Goal: Task Accomplishment & Management: Manage account settings

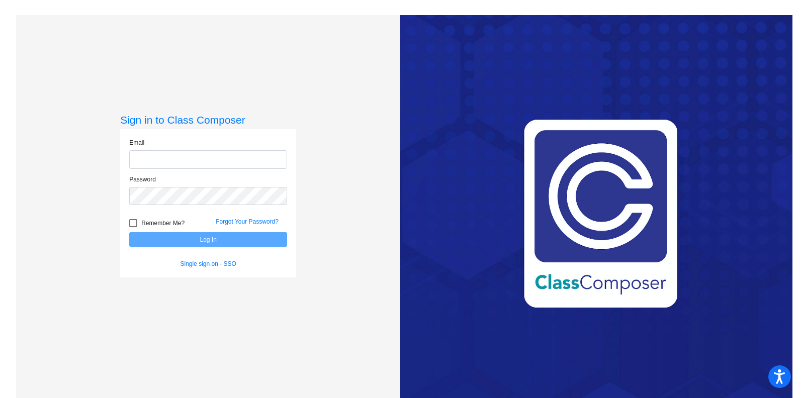
type input "[EMAIL_ADDRESS][DOMAIN_NAME]"
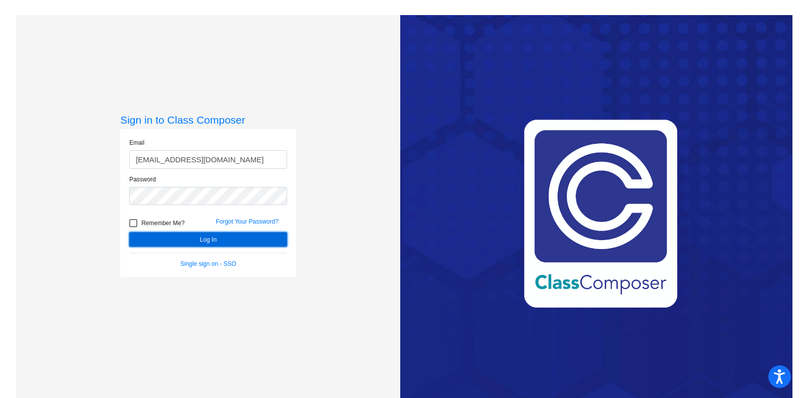
click at [210, 241] on button "Log In" at bounding box center [208, 239] width 158 height 15
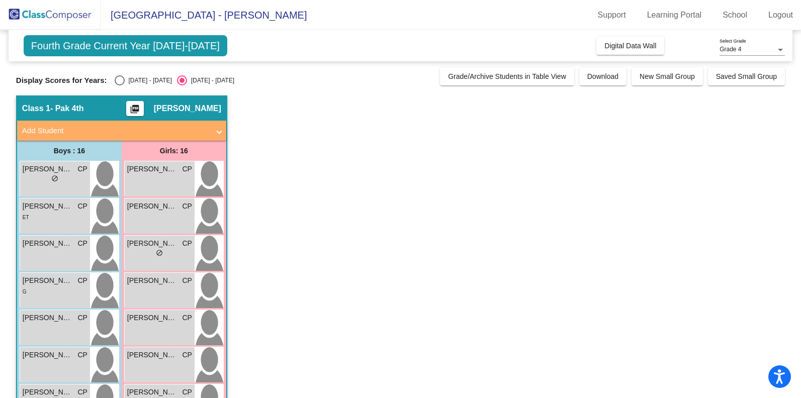
click at [118, 82] on div "Select an option" at bounding box center [120, 80] width 10 height 10
click at [119, 85] on input "[DATE] - [DATE]" at bounding box center [119, 85] width 1 height 1
radio input "true"
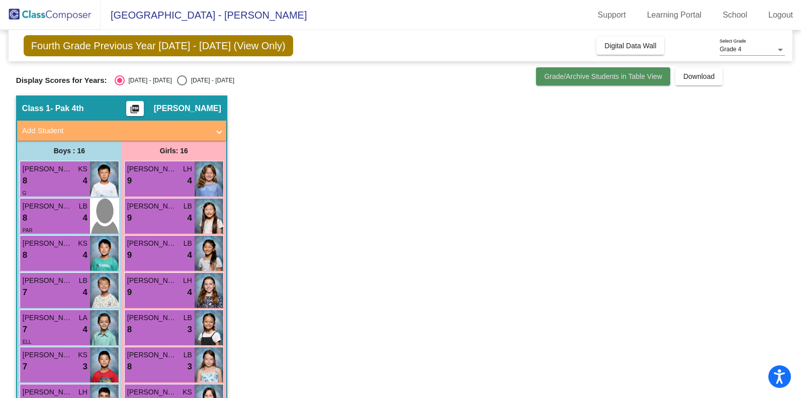
click at [583, 79] on span "Grade/Archive Students in Table View" at bounding box center [603, 76] width 118 height 8
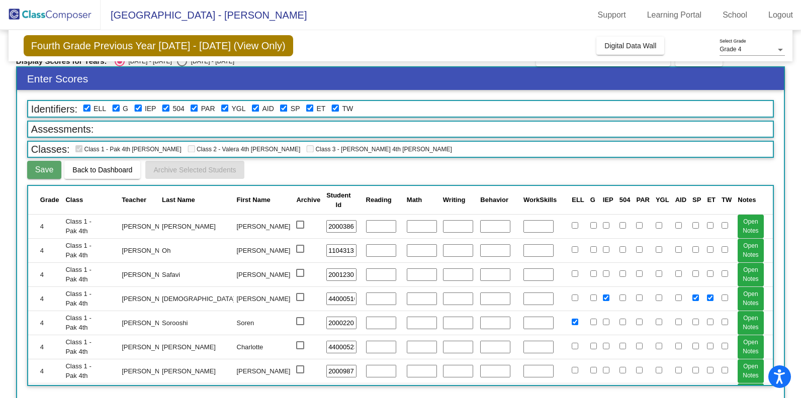
scroll to position [24, 0]
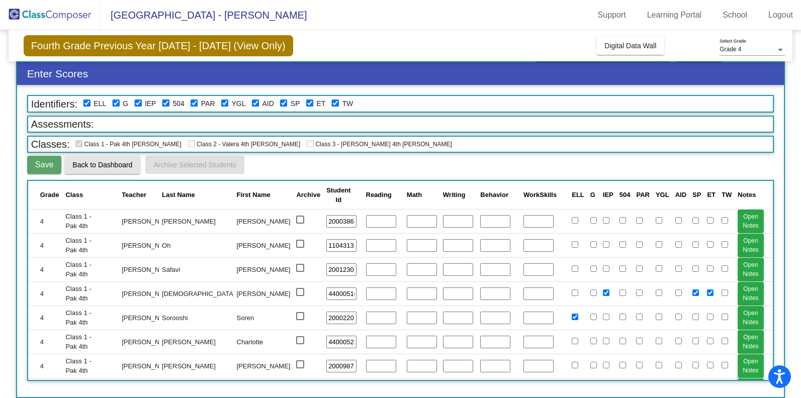
click at [117, 164] on span "Back to Dashboard" at bounding box center [102, 165] width 60 height 8
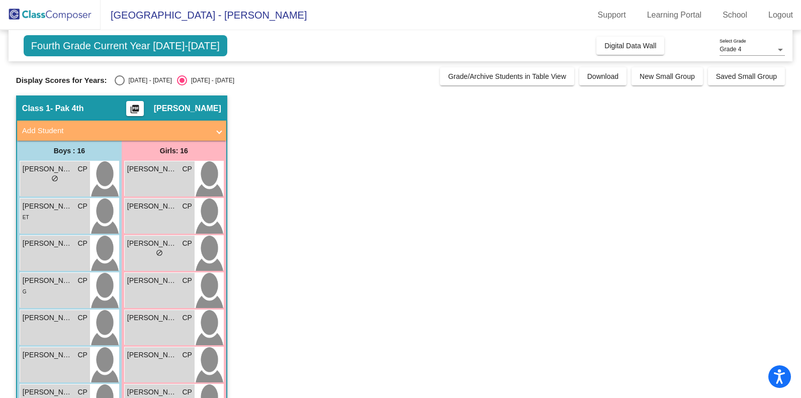
click at [118, 82] on div "Select an option" at bounding box center [120, 80] width 10 height 10
click at [119, 85] on input "[DATE] - [DATE]" at bounding box center [119, 85] width 1 height 1
radio input "true"
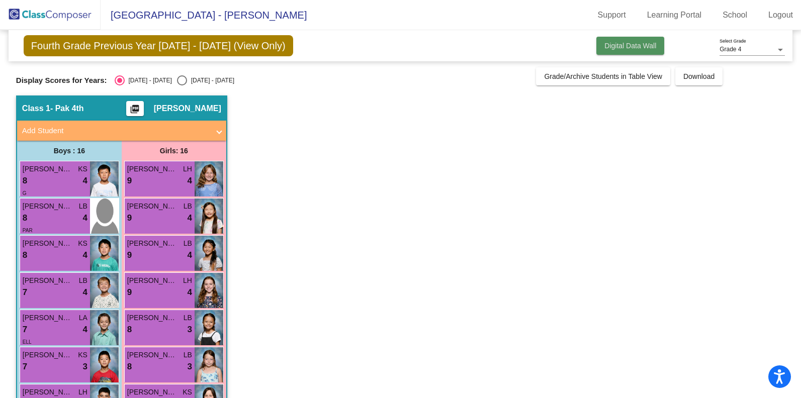
click at [621, 46] on span "Digital Data Wall" at bounding box center [630, 46] width 52 height 8
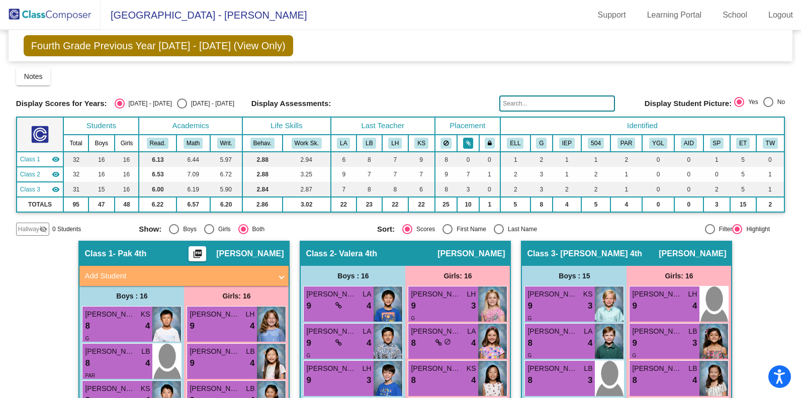
click at [466, 145] on icon at bounding box center [468, 143] width 5 height 6
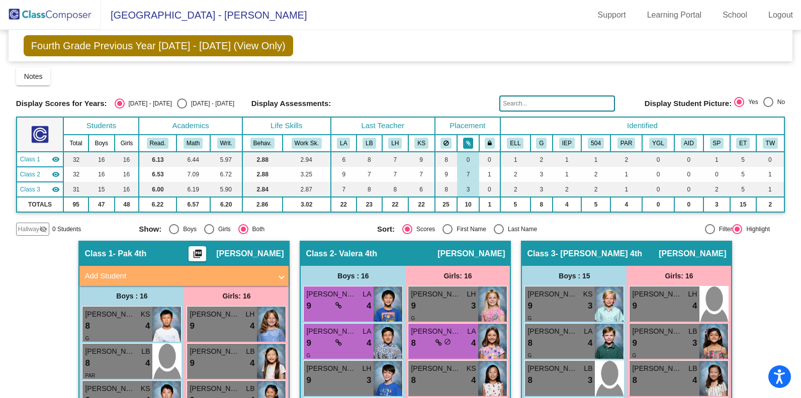
click at [466, 145] on icon at bounding box center [468, 143] width 5 height 6
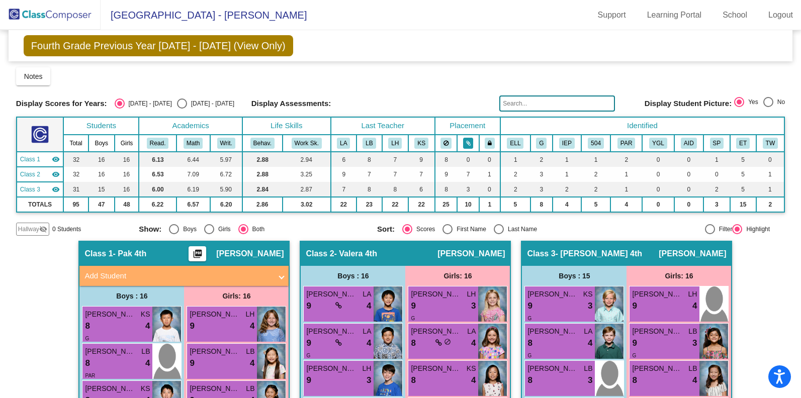
click at [466, 145] on icon at bounding box center [468, 143] width 5 height 6
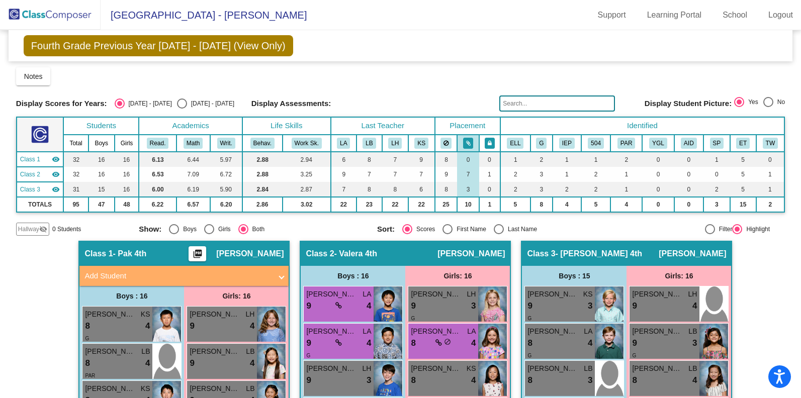
click at [488, 142] on button at bounding box center [489, 143] width 10 height 11
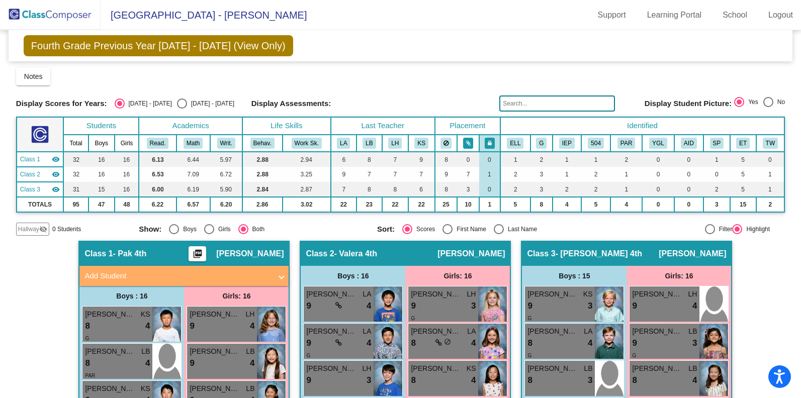
click at [467, 144] on button at bounding box center [468, 143] width 11 height 11
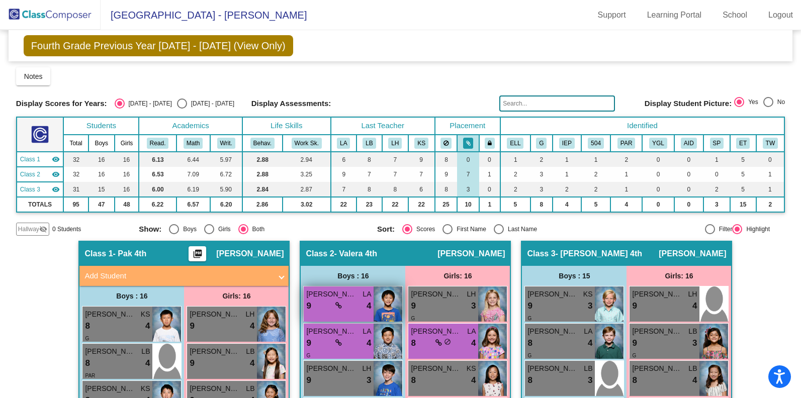
click at [337, 305] on icon at bounding box center [338, 305] width 7 height 7
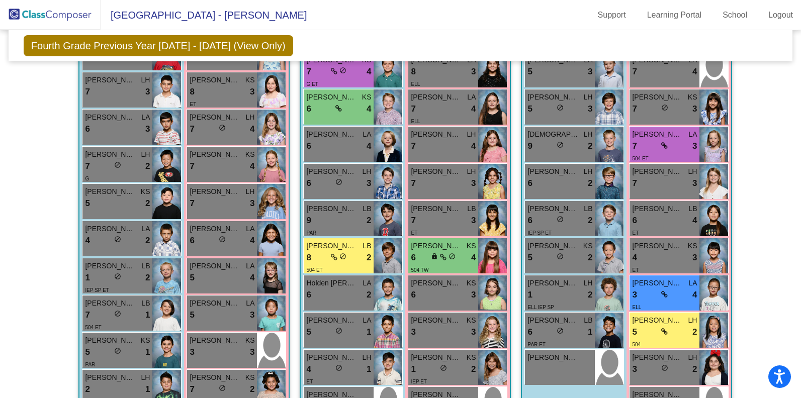
scroll to position [519, 0]
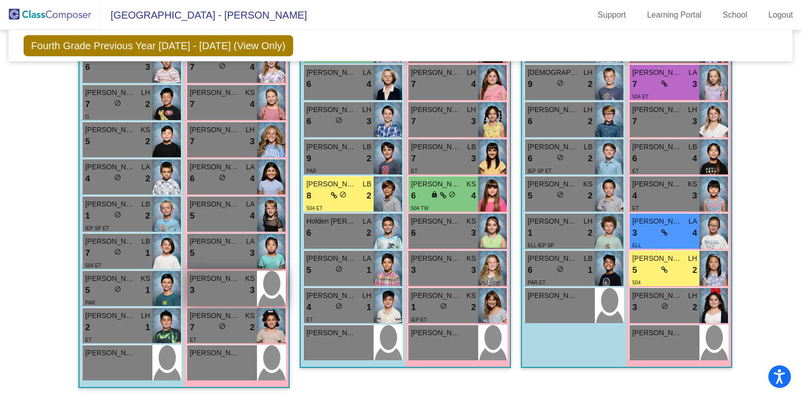
click at [216, 289] on div "3 lock do_not_disturb_alt 3" at bounding box center [221, 290] width 65 height 13
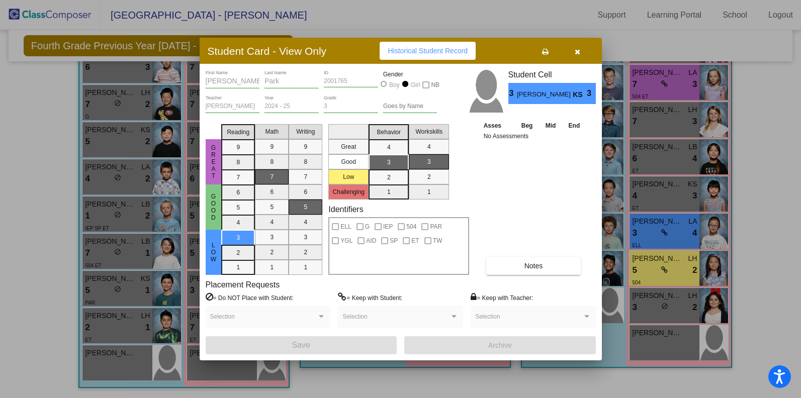
click at [578, 51] on icon "button" at bounding box center [577, 51] width 6 height 7
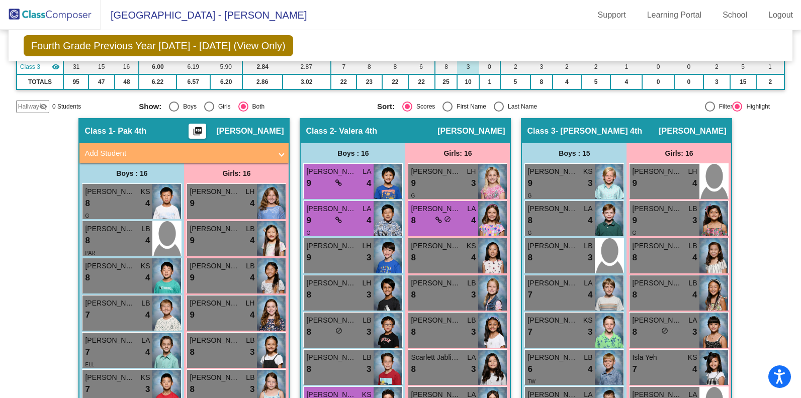
scroll to position [0, 0]
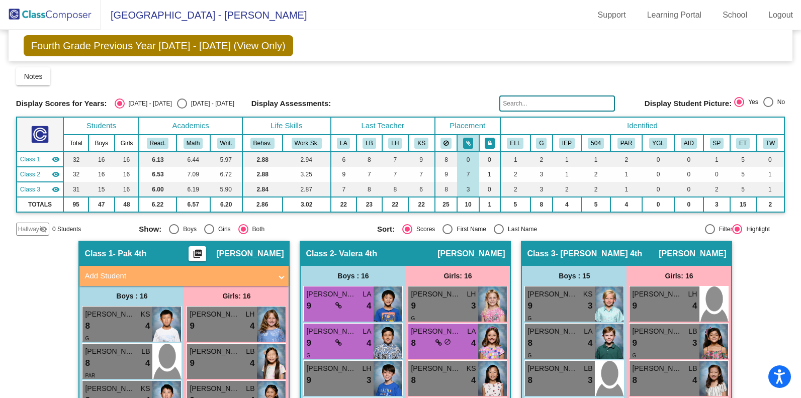
click at [489, 144] on button at bounding box center [489, 143] width 10 height 11
